Goal: Find specific page/section: Find specific page/section

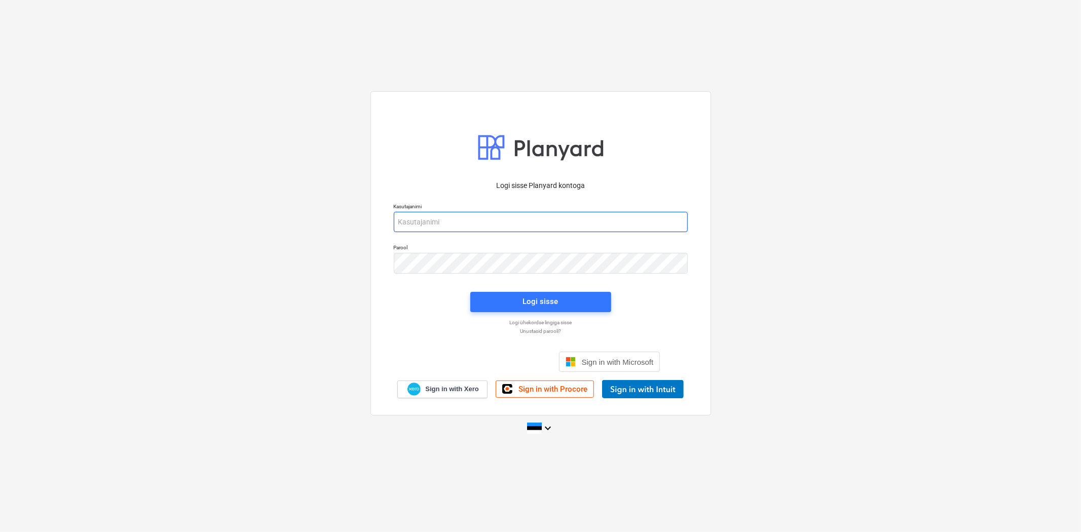
click at [505, 221] on input "email" at bounding box center [541, 222] width 294 height 20
type input "[EMAIL_ADDRESS][DOMAIN_NAME]"
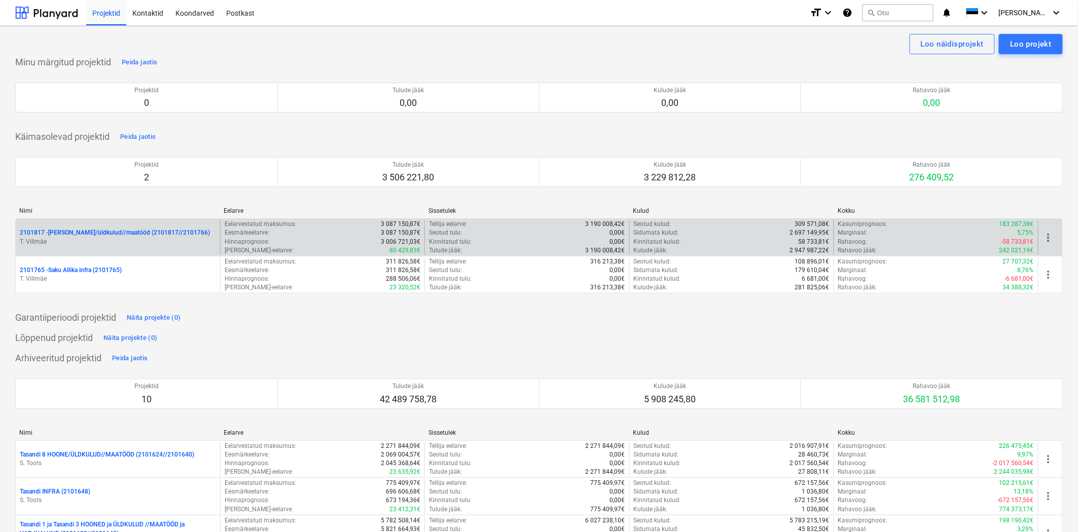
click at [135, 240] on p "T. Villmäe" at bounding box center [118, 242] width 196 height 9
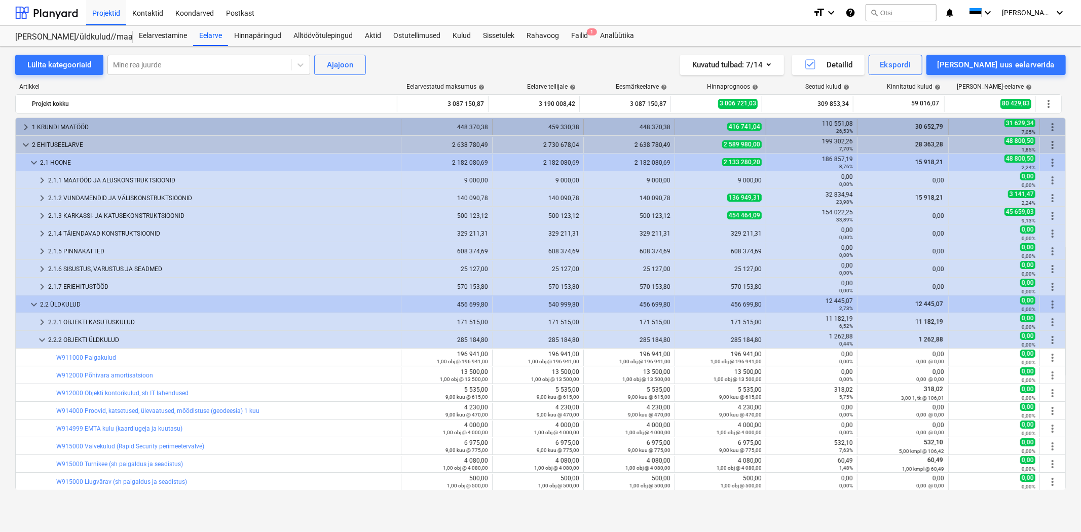
click at [29, 123] on span "keyboard_arrow_right" at bounding box center [26, 127] width 12 height 12
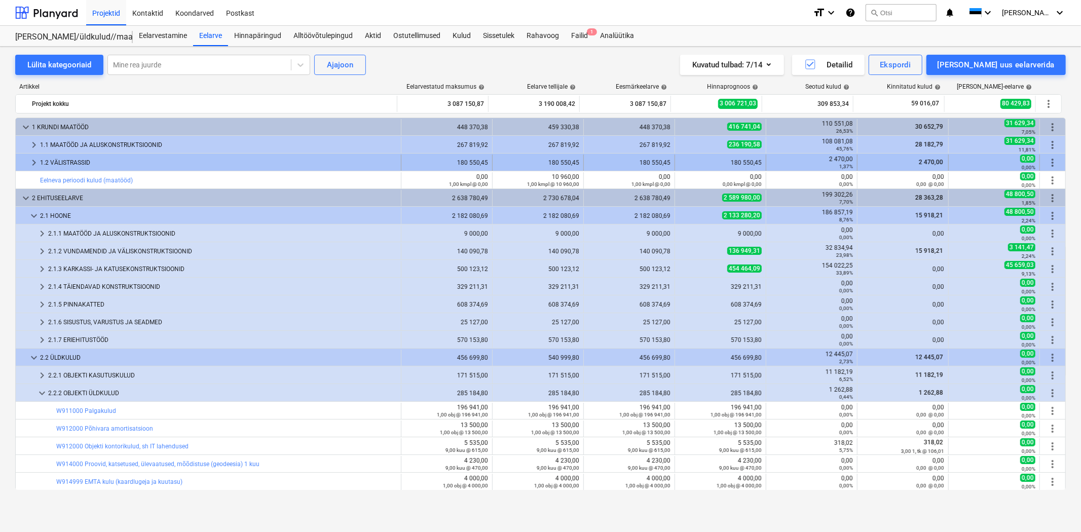
click at [34, 163] on span "keyboard_arrow_right" at bounding box center [34, 163] width 12 height 12
